Goal: Task Accomplishment & Management: Use online tool/utility

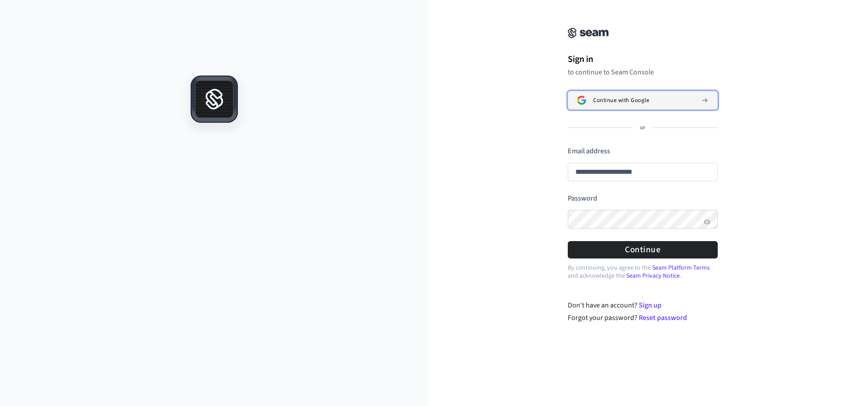
click at [626, 103] on span "Continue with Google" at bounding box center [621, 100] width 56 height 7
type input "**********"
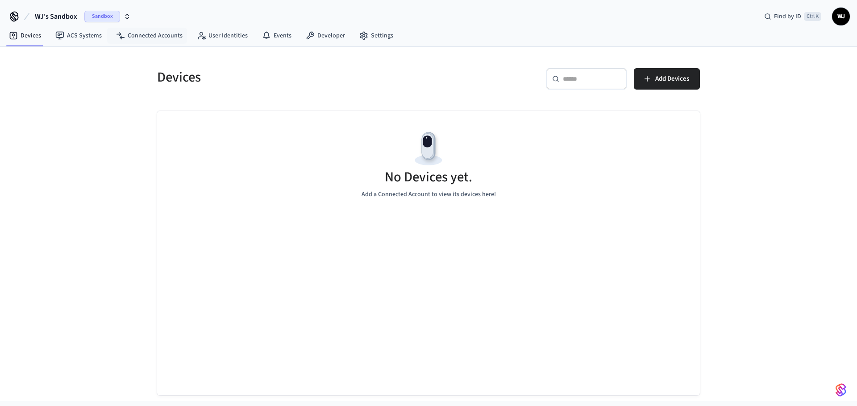
click at [104, 13] on span "Sandbox" at bounding box center [102, 17] width 36 height 12
click at [45, 76] on span "New Workspace" at bounding box center [42, 76] width 42 height 9
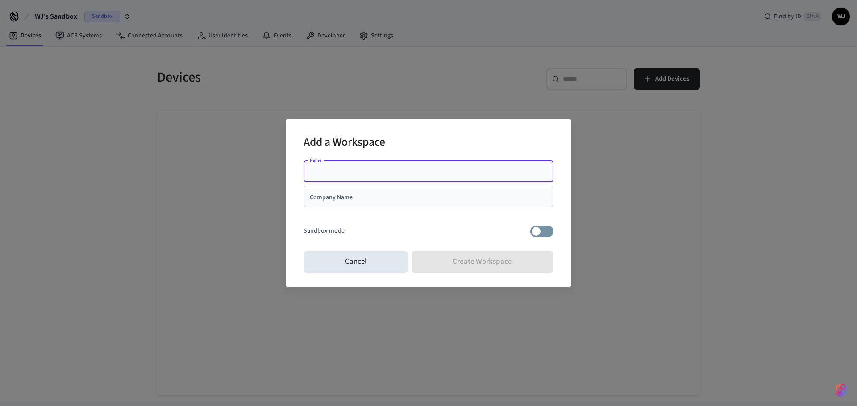
click at [359, 194] on input "Company Name" at bounding box center [428, 196] width 239 height 9
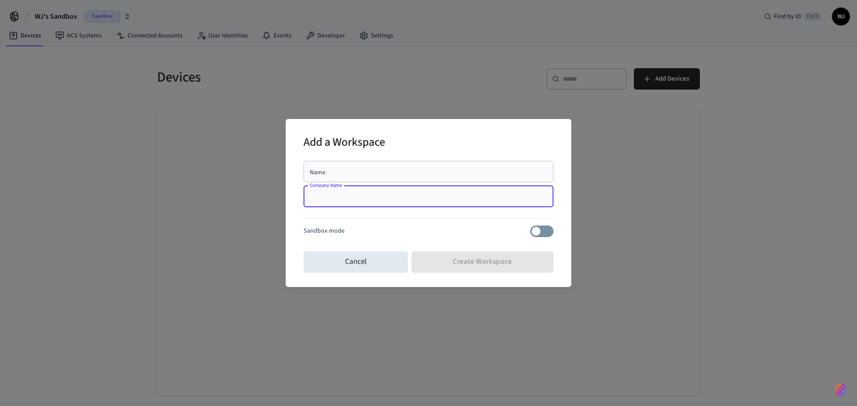
click at [361, 180] on div "Name" at bounding box center [428, 171] width 250 height 21
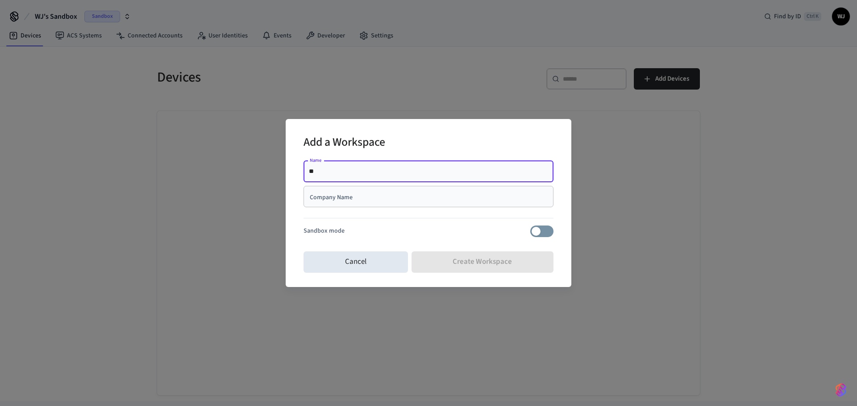
type input "*"
type input "*****"
click at [351, 194] on input "Company Name" at bounding box center [428, 196] width 239 height 9
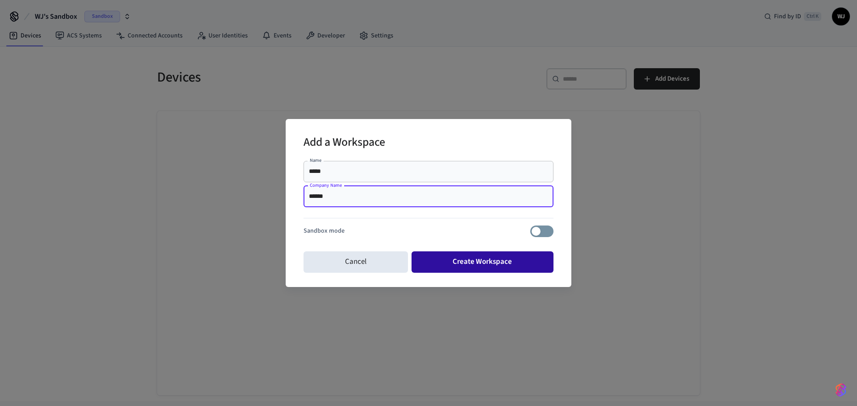
type input "******"
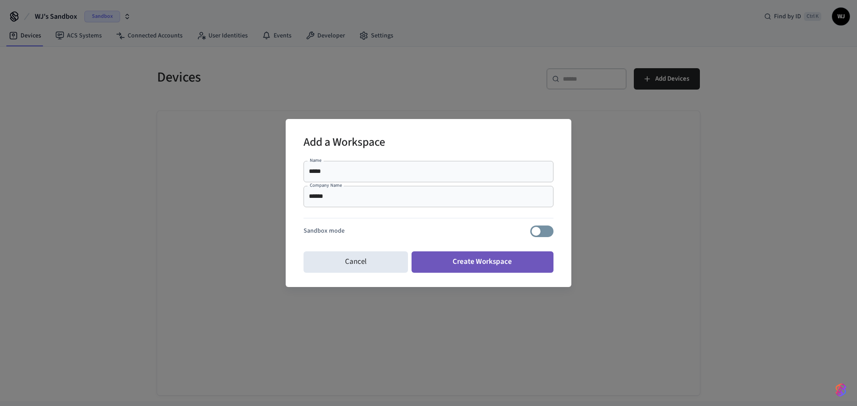
click at [496, 255] on button "Create Workspace" at bounding box center [482, 262] width 142 height 21
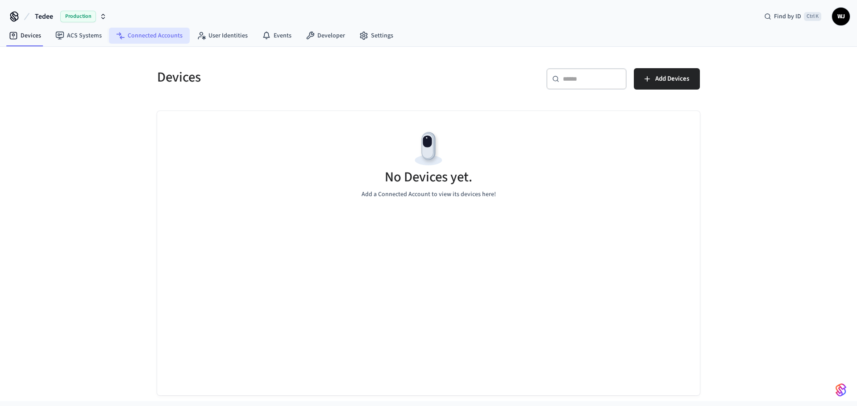
click at [148, 39] on link "Connected Accounts" at bounding box center [149, 36] width 81 height 16
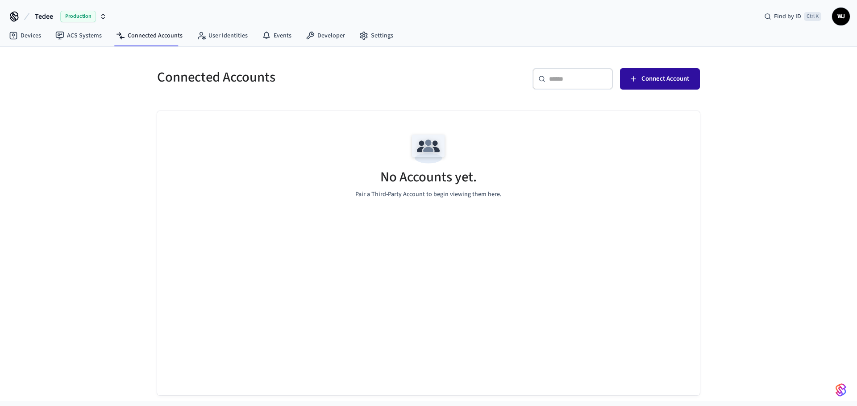
click at [674, 80] on span "Connect Account" at bounding box center [665, 79] width 48 height 12
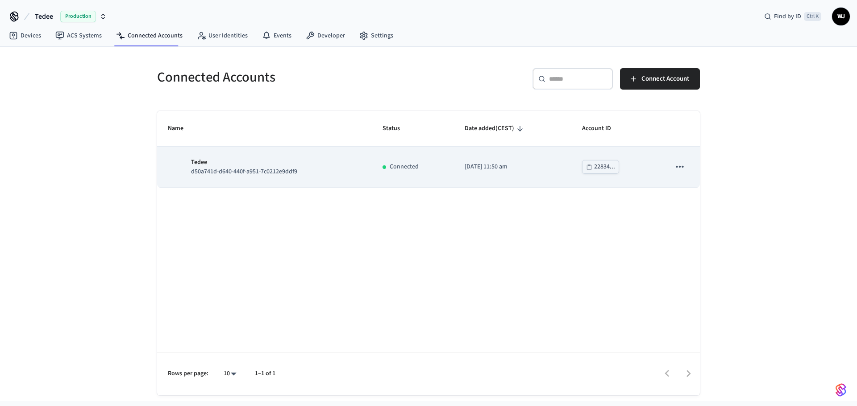
click at [484, 171] on p "[DATE] 11:50 am" at bounding box center [512, 166] width 96 height 9
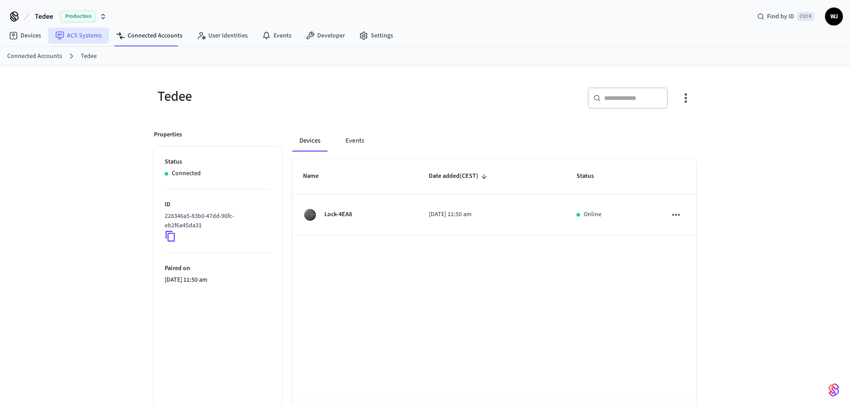
click at [51, 32] on link "ACS Systems" at bounding box center [78, 36] width 61 height 16
click at [47, 29] on link "Devices" at bounding box center [25, 36] width 46 height 16
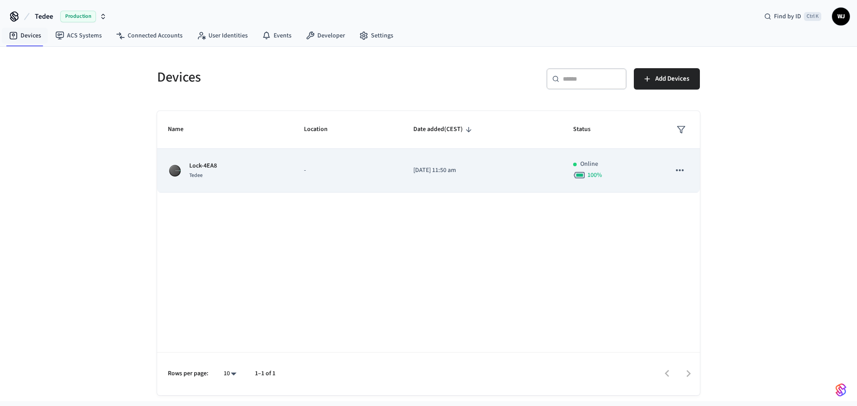
click at [401, 165] on td "-" at bounding box center [347, 171] width 109 height 44
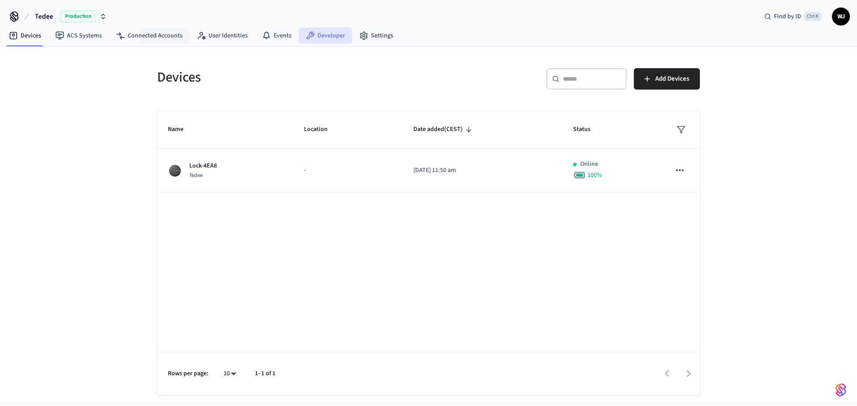
click at [327, 38] on link "Developer" at bounding box center [325, 36] width 54 height 16
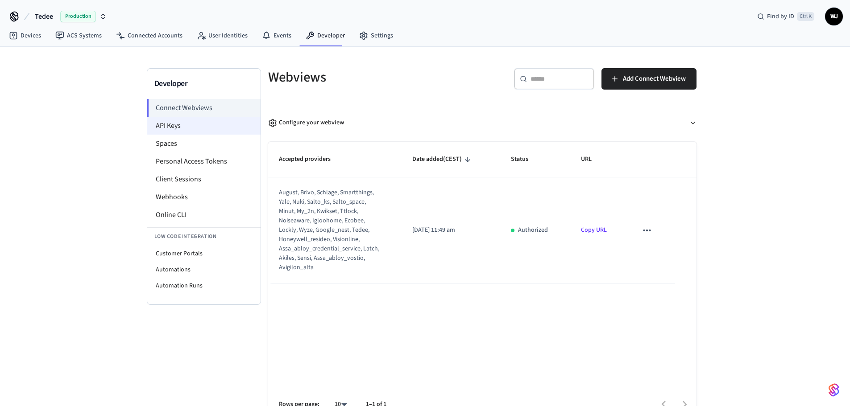
click at [199, 126] on li "API Keys" at bounding box center [203, 126] width 113 height 18
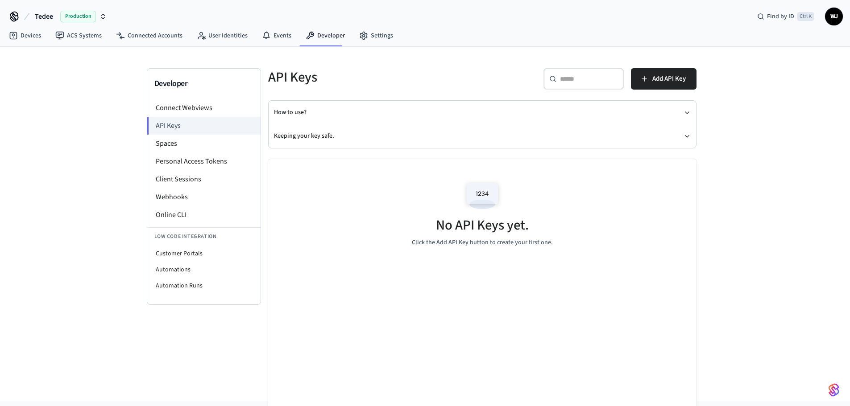
click at [659, 58] on div "​ ​ Add API Key" at bounding box center [586, 77] width 219 height 39
click at [662, 74] on span "Add API Key" at bounding box center [668, 79] width 33 height 12
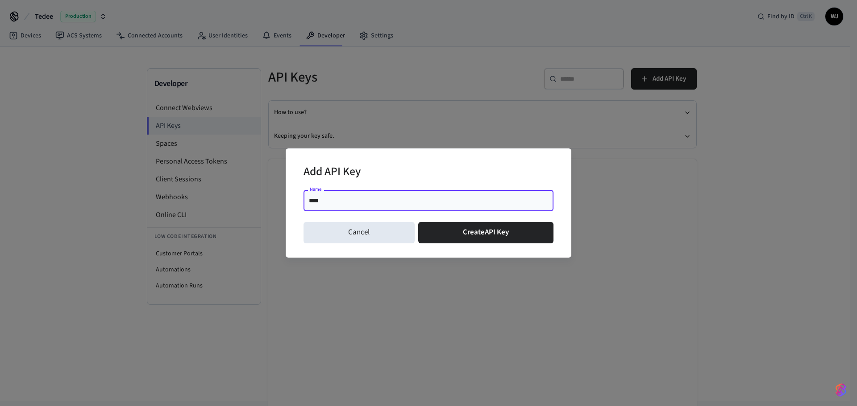
type input "*****"
click button "Create API Key" at bounding box center [486, 232] width 136 height 21
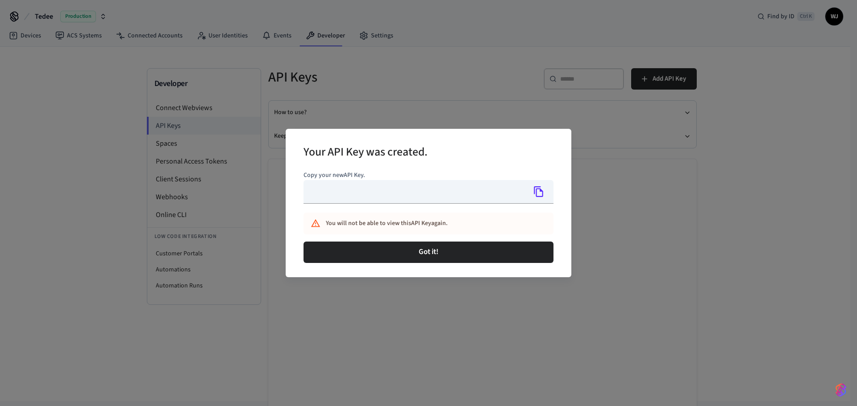
type input "**********"
drag, startPoint x: 475, startPoint y: 192, endPoint x: 273, endPoint y: 203, distance: 201.5
click at [273, 203] on div "**********" at bounding box center [428, 203] width 857 height 406
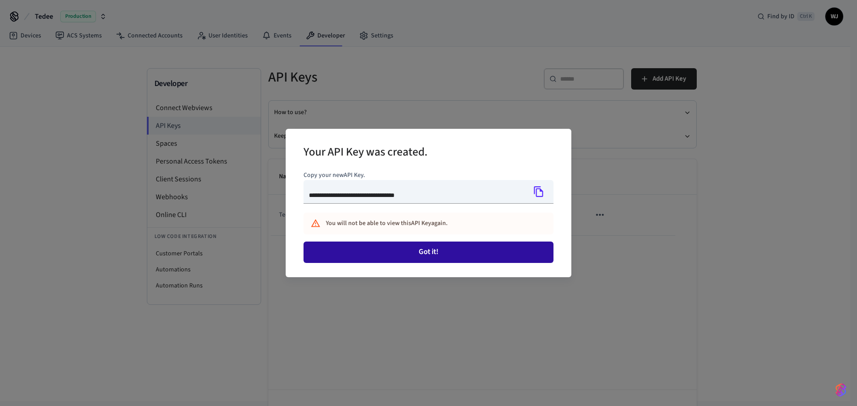
click at [467, 245] on button "Got it!" at bounding box center [428, 252] width 250 height 21
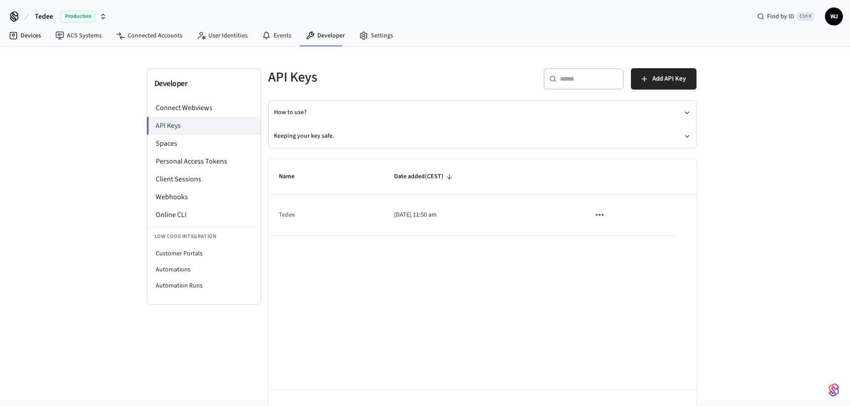
click at [28, 44] on nav "Devices ACS Systems Connected Accounts User Identities Events Developer Settings" at bounding box center [201, 36] width 398 height 21
click at [33, 36] on link "Devices" at bounding box center [25, 36] width 46 height 16
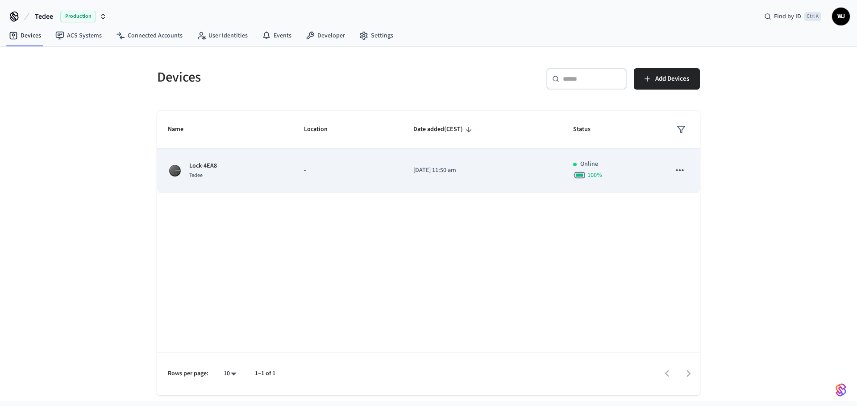
click at [426, 183] on td "[DATE] 11:50 am" at bounding box center [481, 171] width 159 height 44
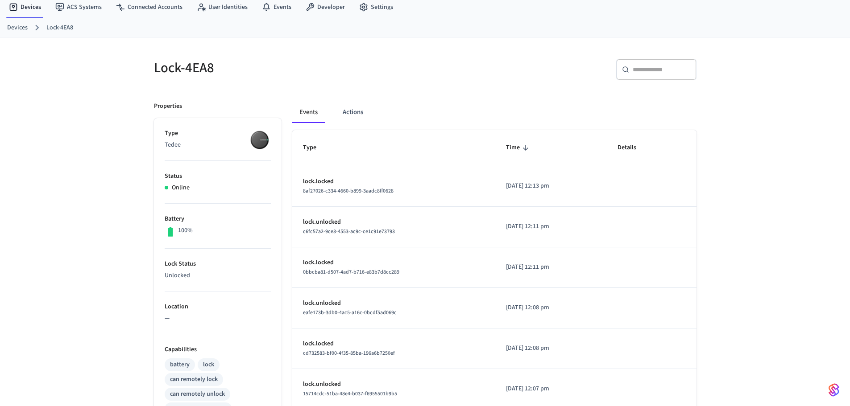
scroll to position [45, 0]
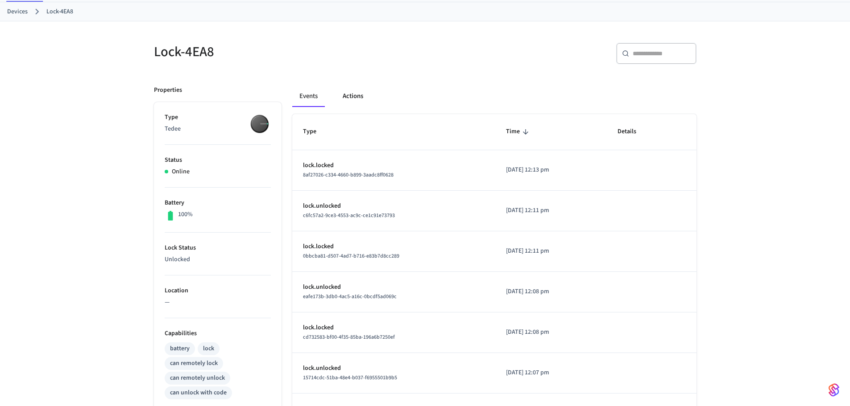
click at [357, 99] on button "Actions" at bounding box center [352, 96] width 35 height 21
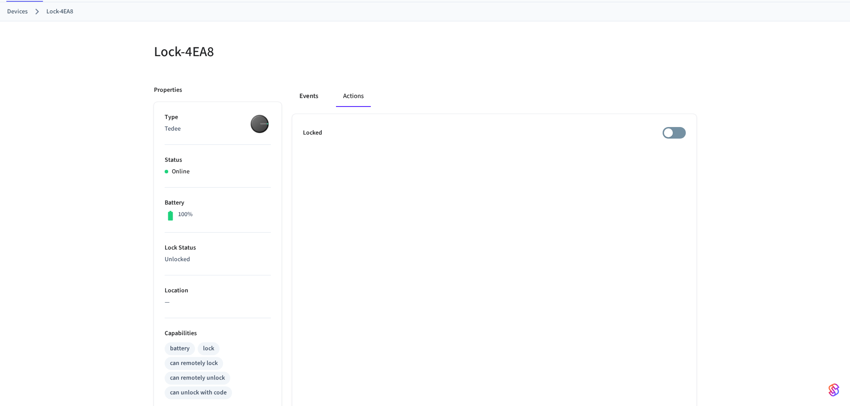
click at [316, 94] on button "Events" at bounding box center [308, 96] width 33 height 21
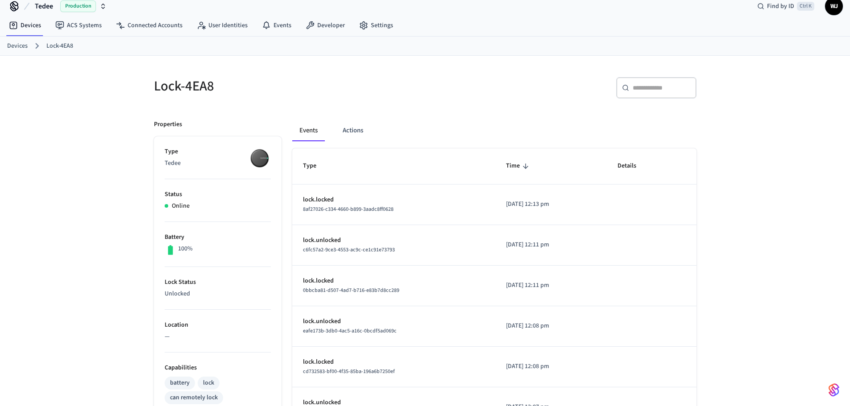
scroll to position [0, 0]
